Goal: Contribute content

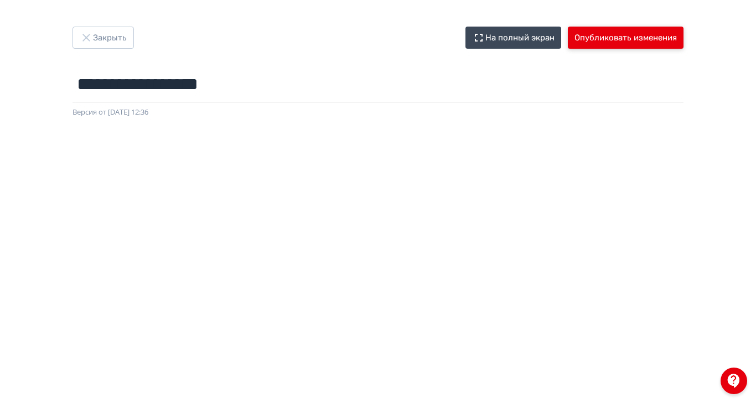
click at [683, 43] on button "Опубликовать изменения" at bounding box center [626, 38] width 116 height 22
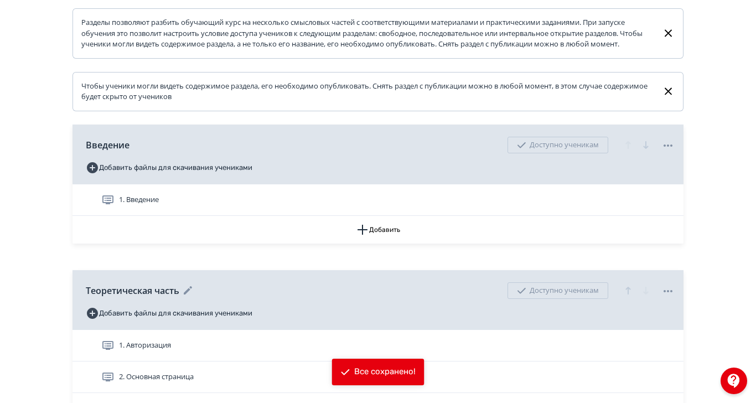
scroll to position [207, 0]
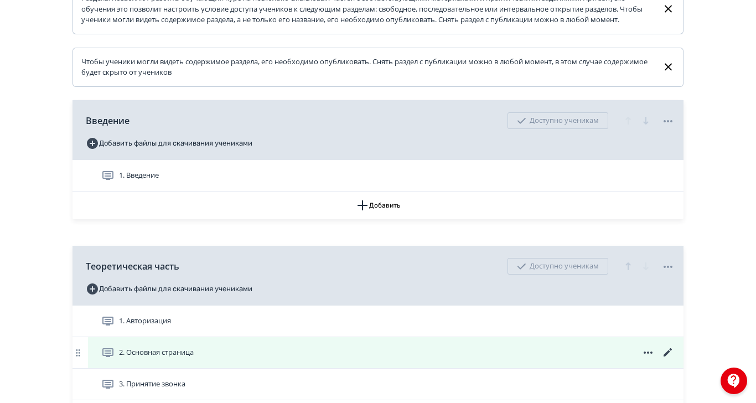
click at [194, 358] on span "2. Основная страница" at bounding box center [156, 352] width 75 height 11
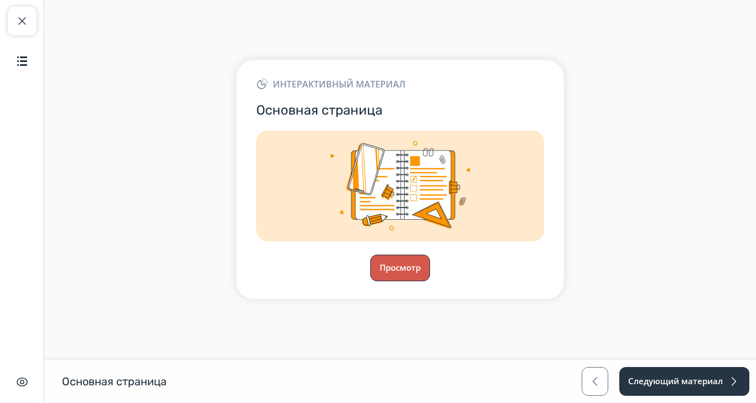
click at [430, 281] on button "Просмотр" at bounding box center [400, 267] width 60 height 27
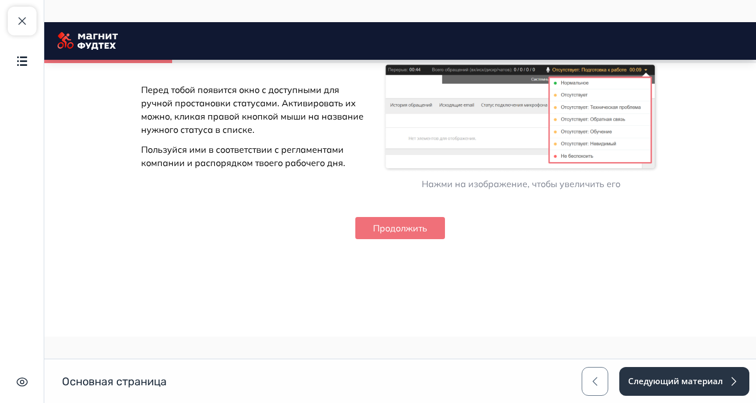
scroll to position [1434, 0]
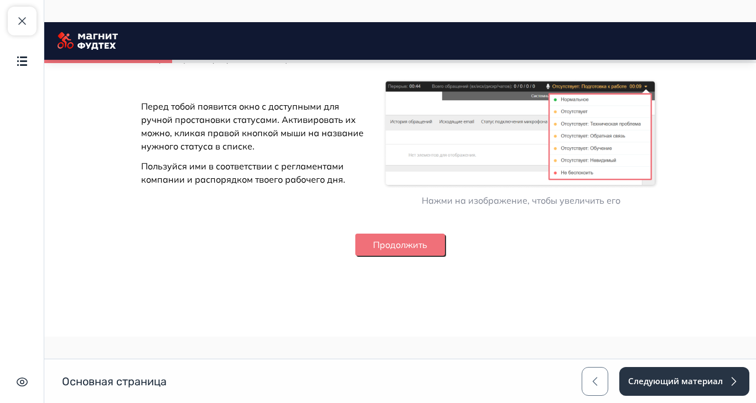
click at [445, 256] on button "Продолжить" at bounding box center [400, 244] width 90 height 22
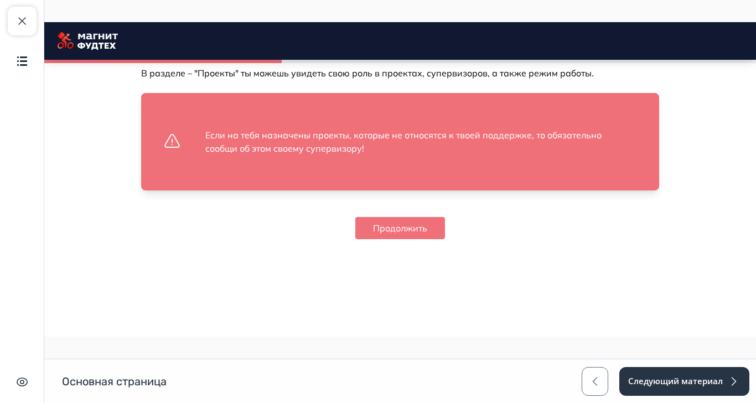
scroll to position [1984, 0]
click at [445, 239] on button "Продолжить" at bounding box center [400, 228] width 90 height 22
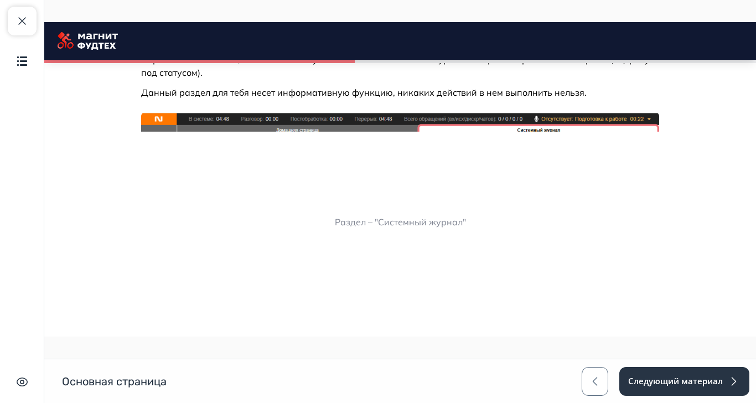
scroll to position [2228, 0]
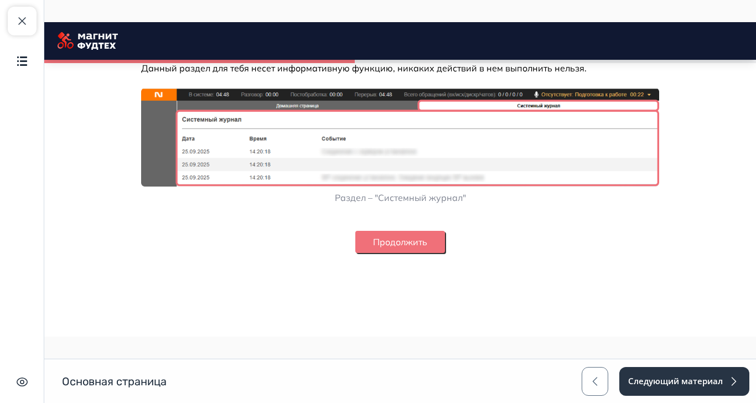
click at [445, 253] on button "Продолжить" at bounding box center [400, 242] width 90 height 22
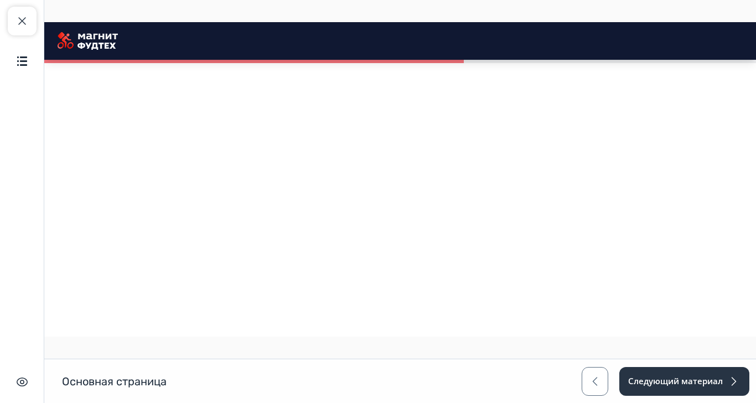
scroll to position [2774, 0]
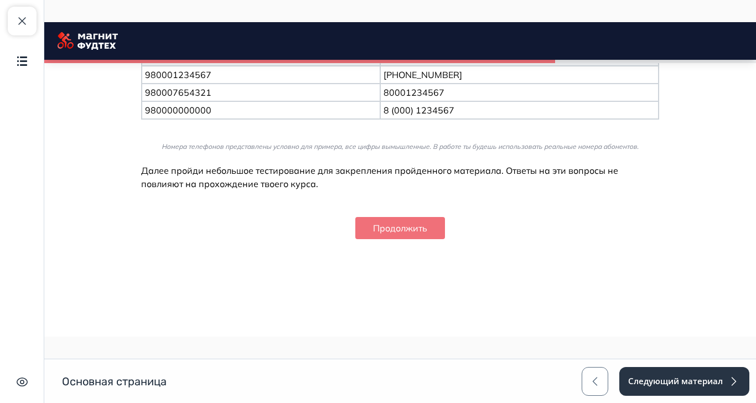
scroll to position [3328, 0]
click at [21, 27] on span "button" at bounding box center [21, 20] width 13 height 13
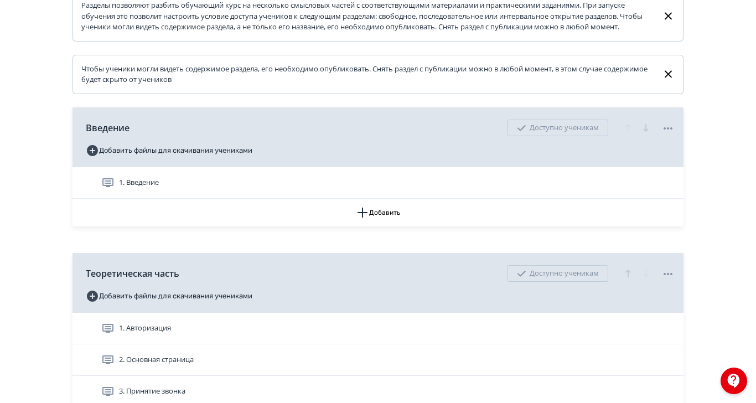
scroll to position [207, 0]
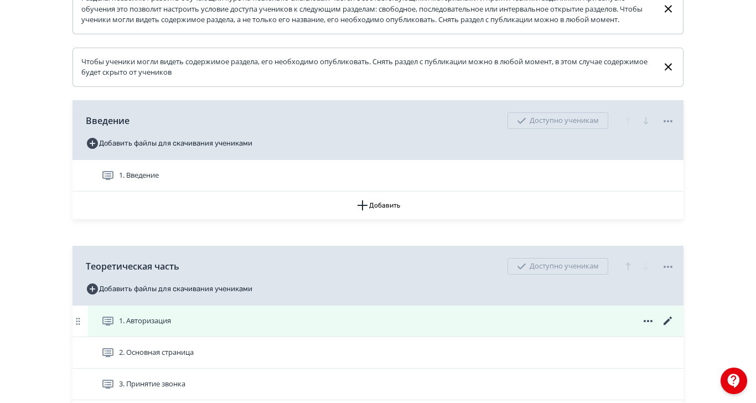
click at [674, 328] on icon at bounding box center [667, 320] width 13 height 13
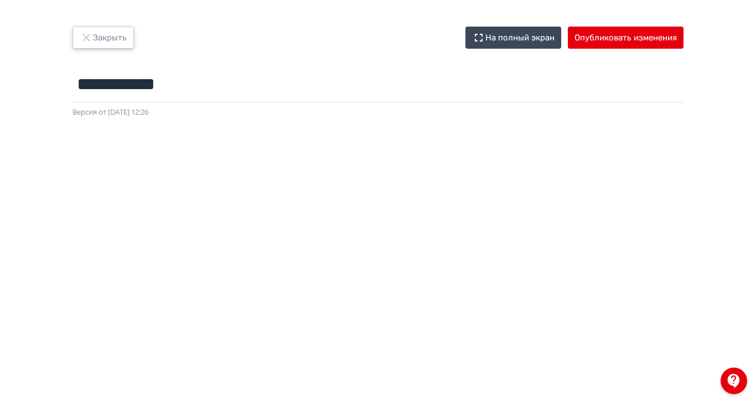
click at [93, 40] on icon "button" at bounding box center [86, 37] width 13 height 13
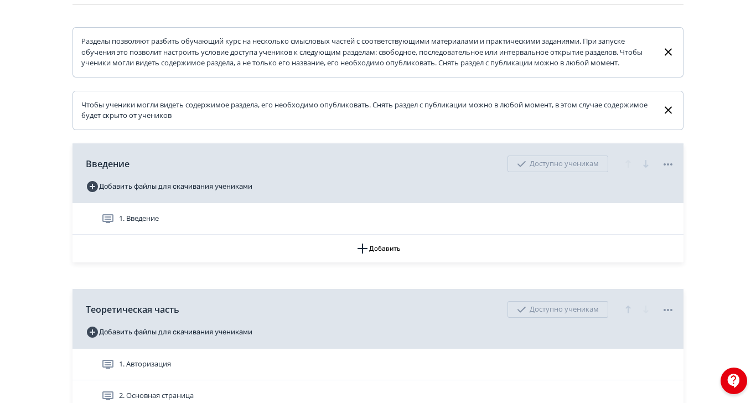
scroll to position [207, 0]
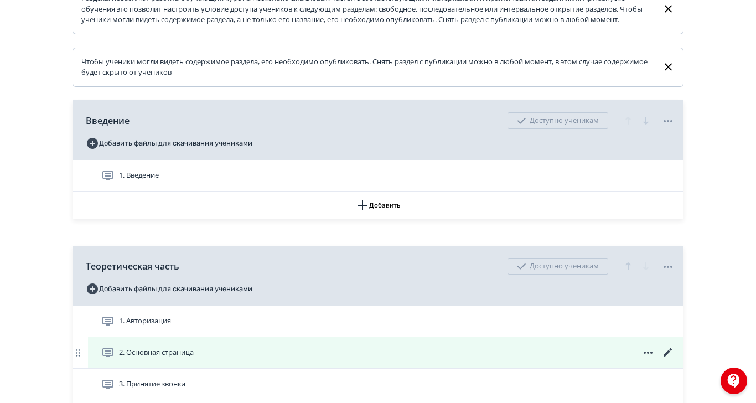
click at [672, 356] on icon at bounding box center [667, 352] width 8 height 8
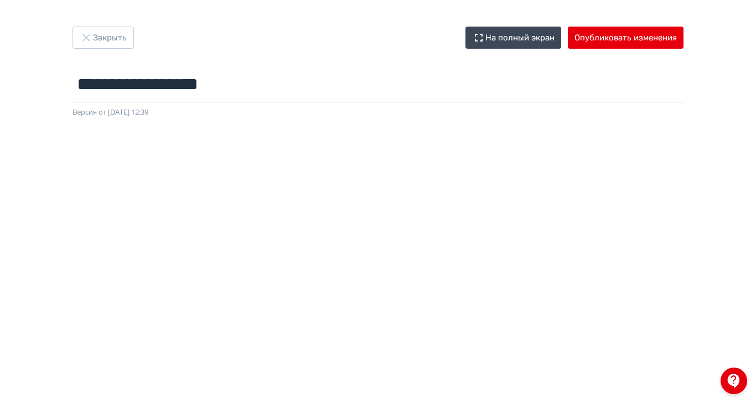
click at [331, 140] on iframe at bounding box center [378, 389] width 703 height 498
click at [683, 46] on button "Опубликовать изменения" at bounding box center [626, 38] width 116 height 22
